Goal: Information Seeking & Learning: Learn about a topic

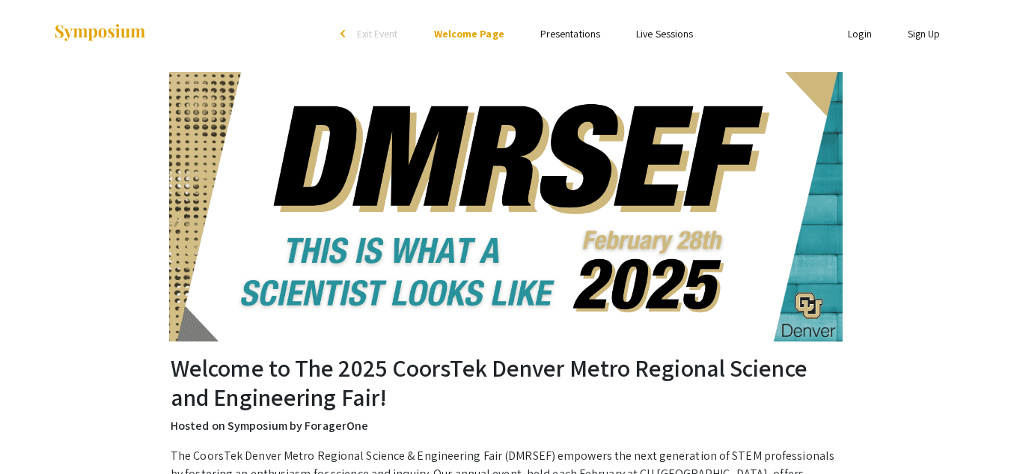
click at [585, 38] on link "Presentations" at bounding box center [570, 33] width 60 height 13
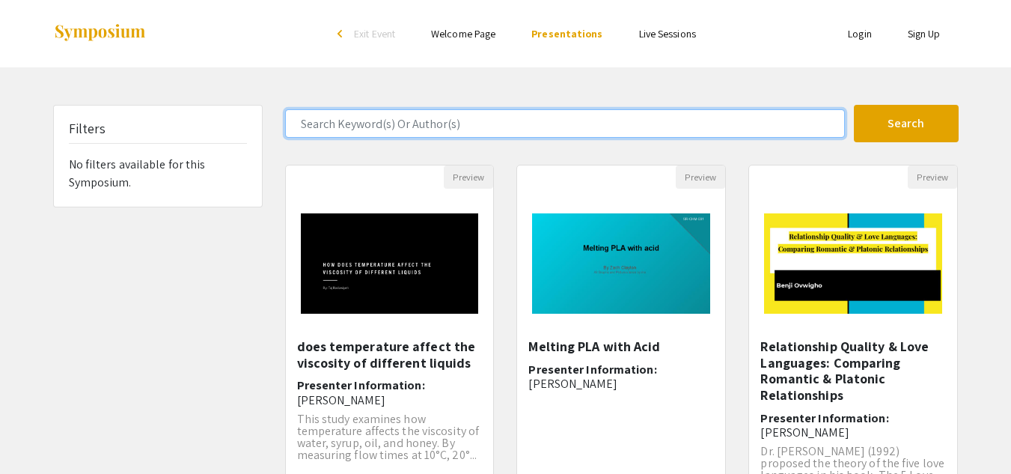
click at [476, 124] on input "Search Keyword(s) Or Author(s)" at bounding box center [565, 123] width 560 height 28
type input "feeling happy"
click at [854, 105] on button "Search" at bounding box center [906, 123] width 105 height 37
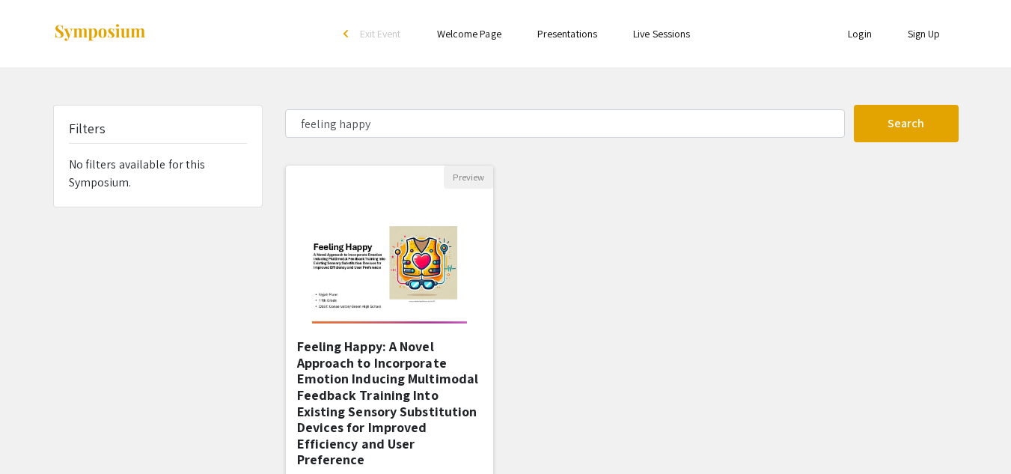
click at [418, 278] on img at bounding box center [389, 264] width 185 height 150
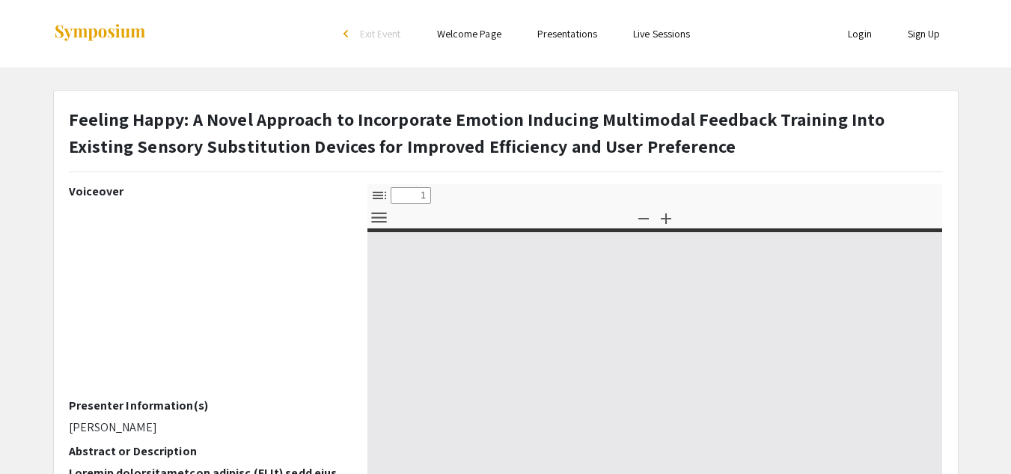
select select "custom"
type input "0"
select select "custom"
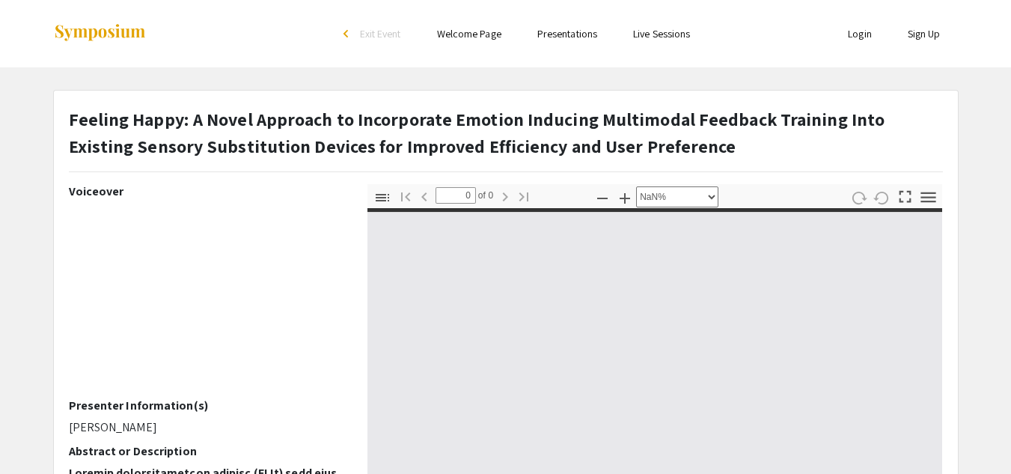
type input "1"
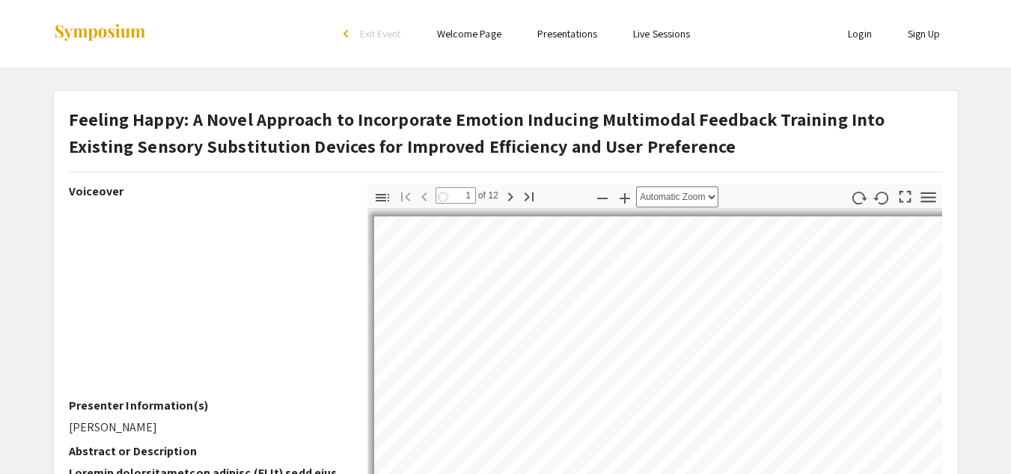
select select "auto"
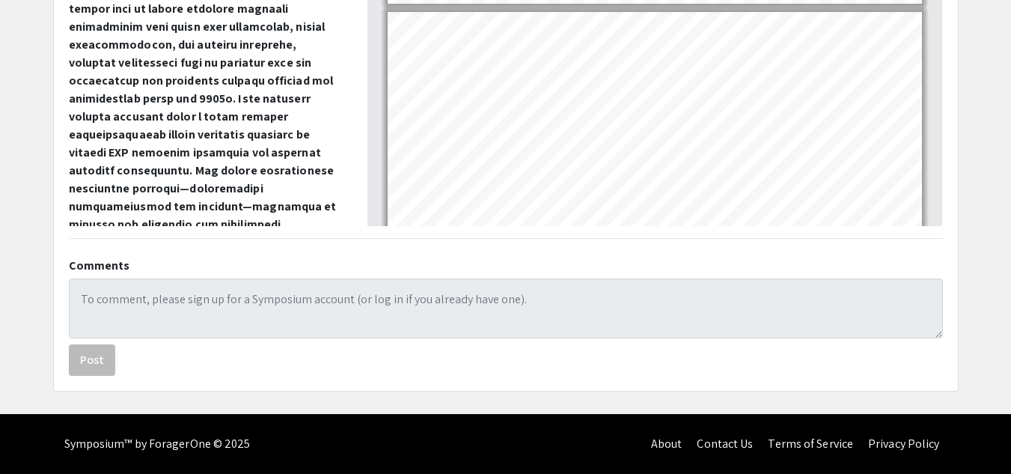
type input "1"
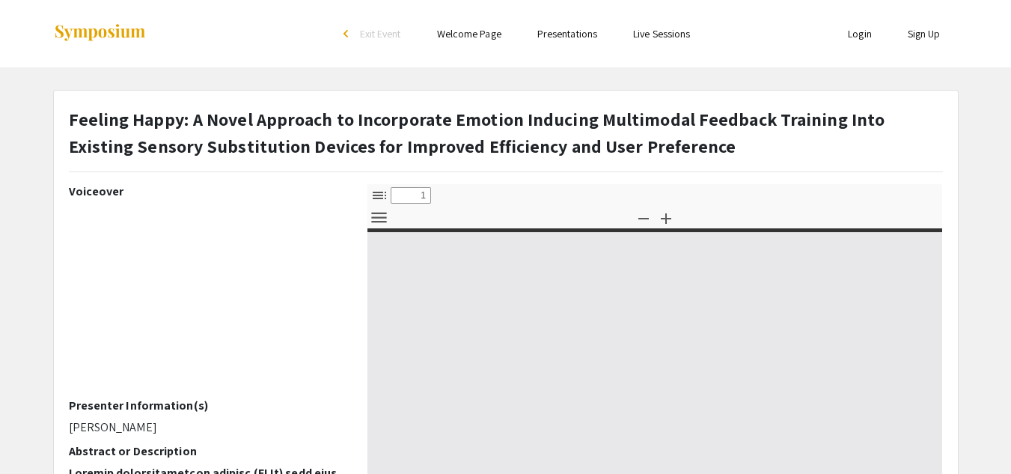
select select "custom"
type input "0"
select select "custom"
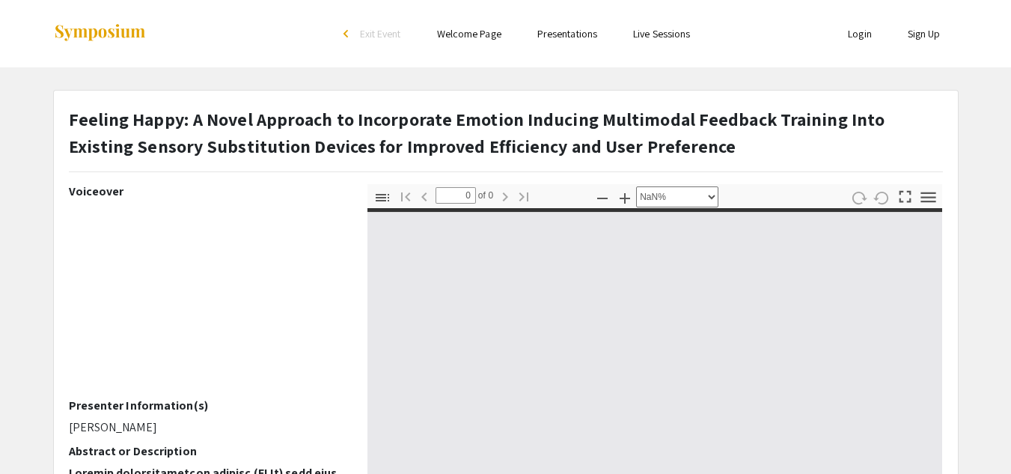
type input "1"
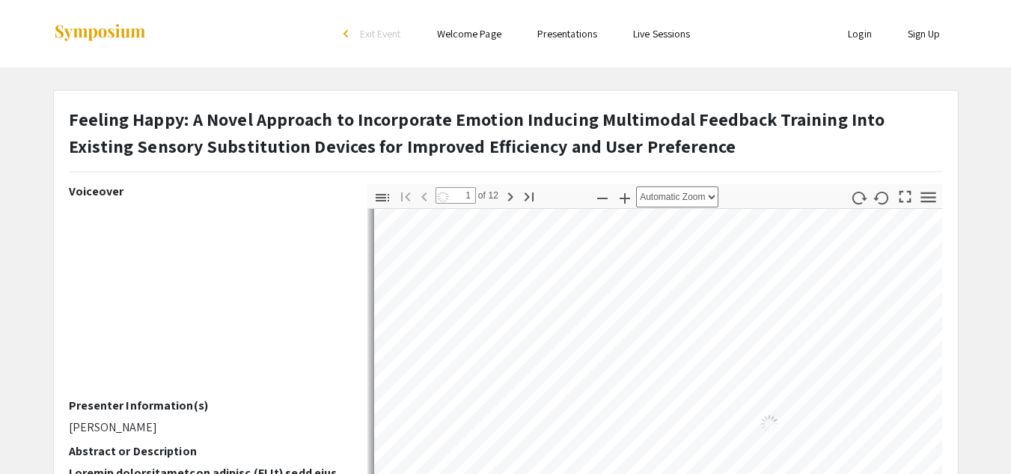
scroll to position [123, 0]
select select "auto"
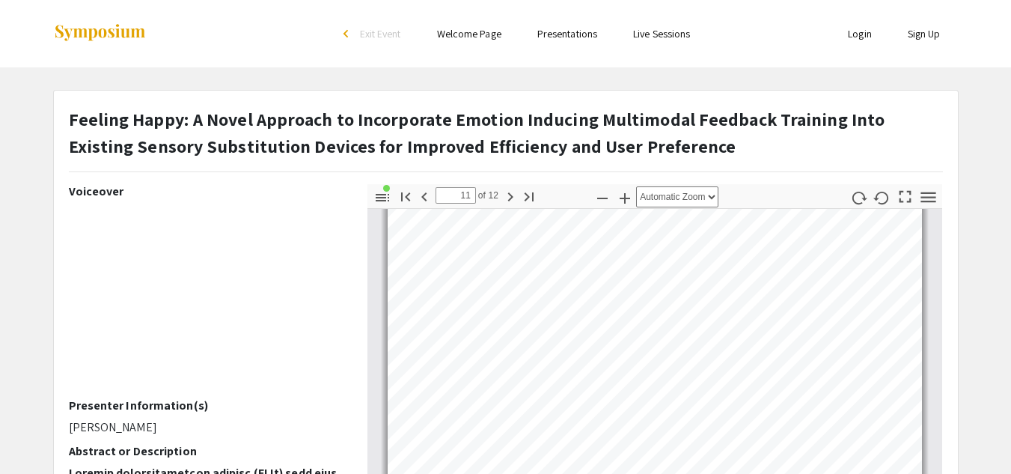
scroll to position [4280, 0]
type input "12"
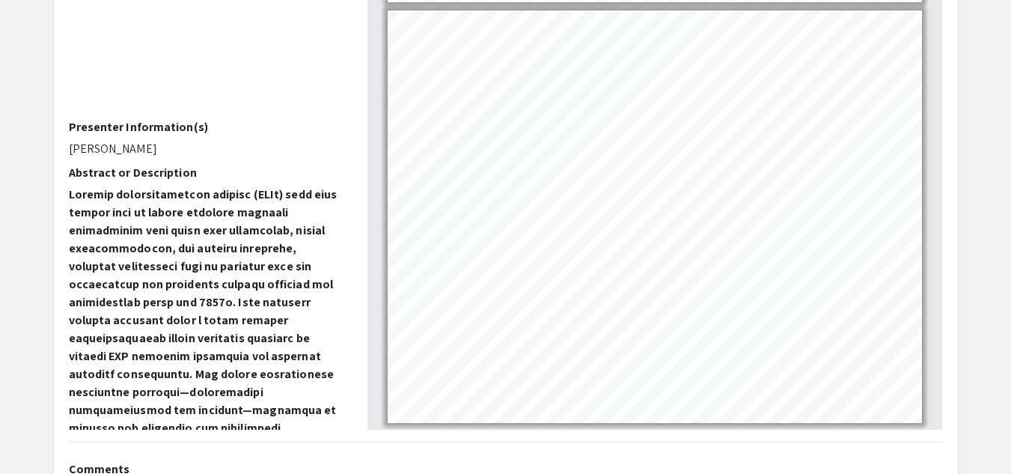
scroll to position [279, 0]
